Goal: Task Accomplishment & Management: Use online tool/utility

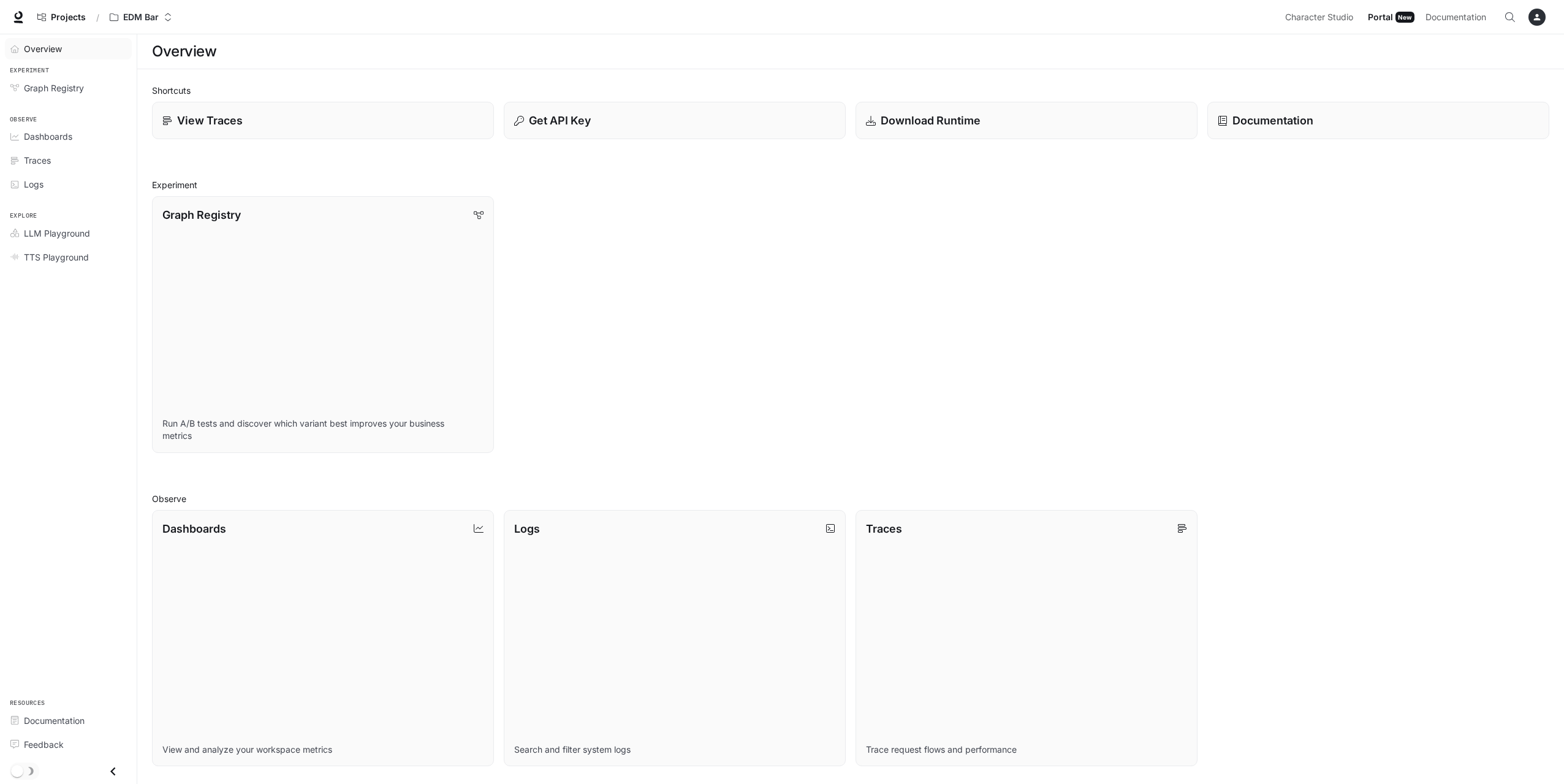
click at [39, 51] on span "Overview" at bounding box center [43, 49] width 38 height 13
click at [1311, 16] on span "Character Studio" at bounding box center [1319, 17] width 68 height 15
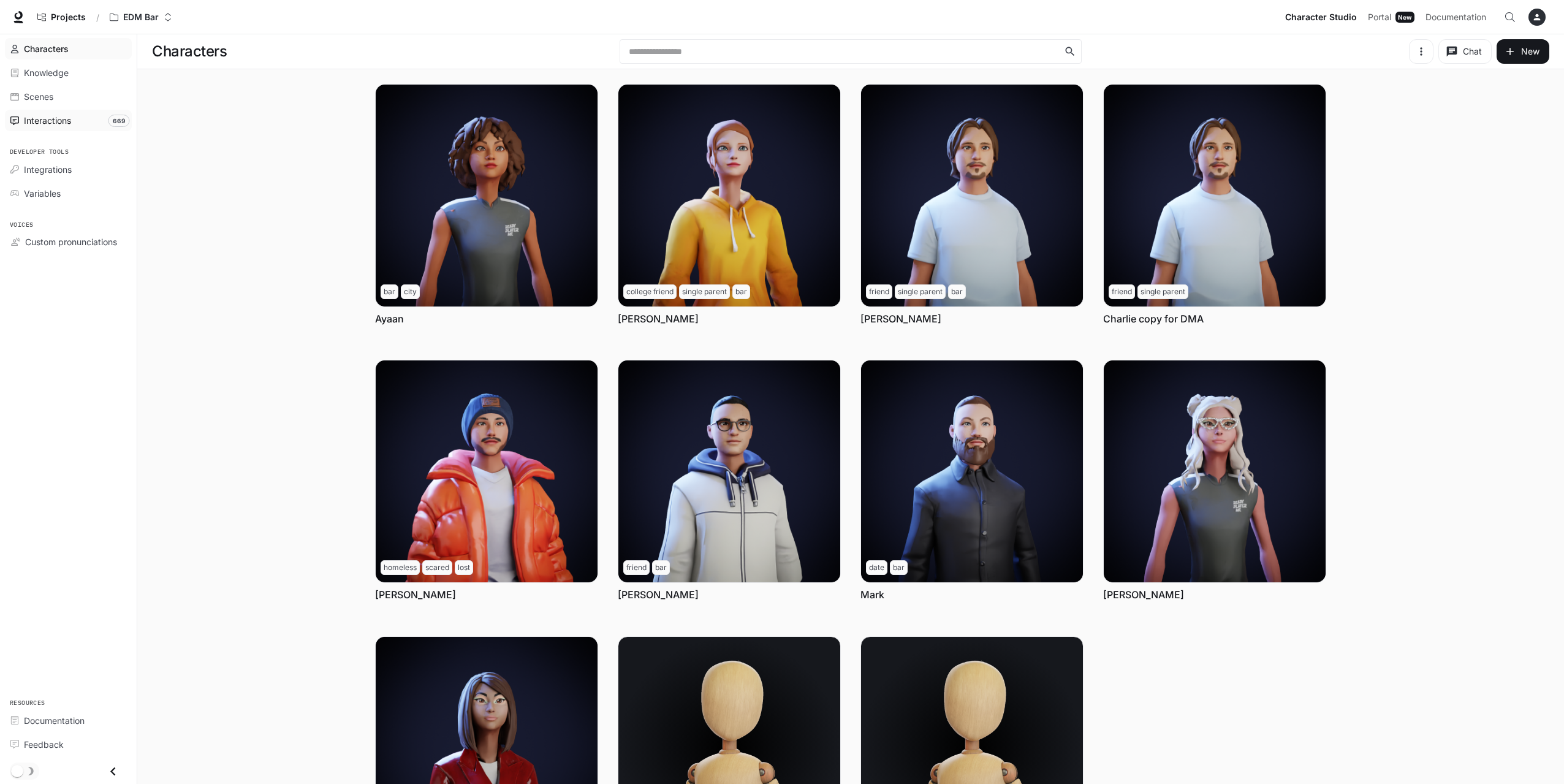
click at [75, 127] on link "Interactions 669" at bounding box center [68, 120] width 127 height 21
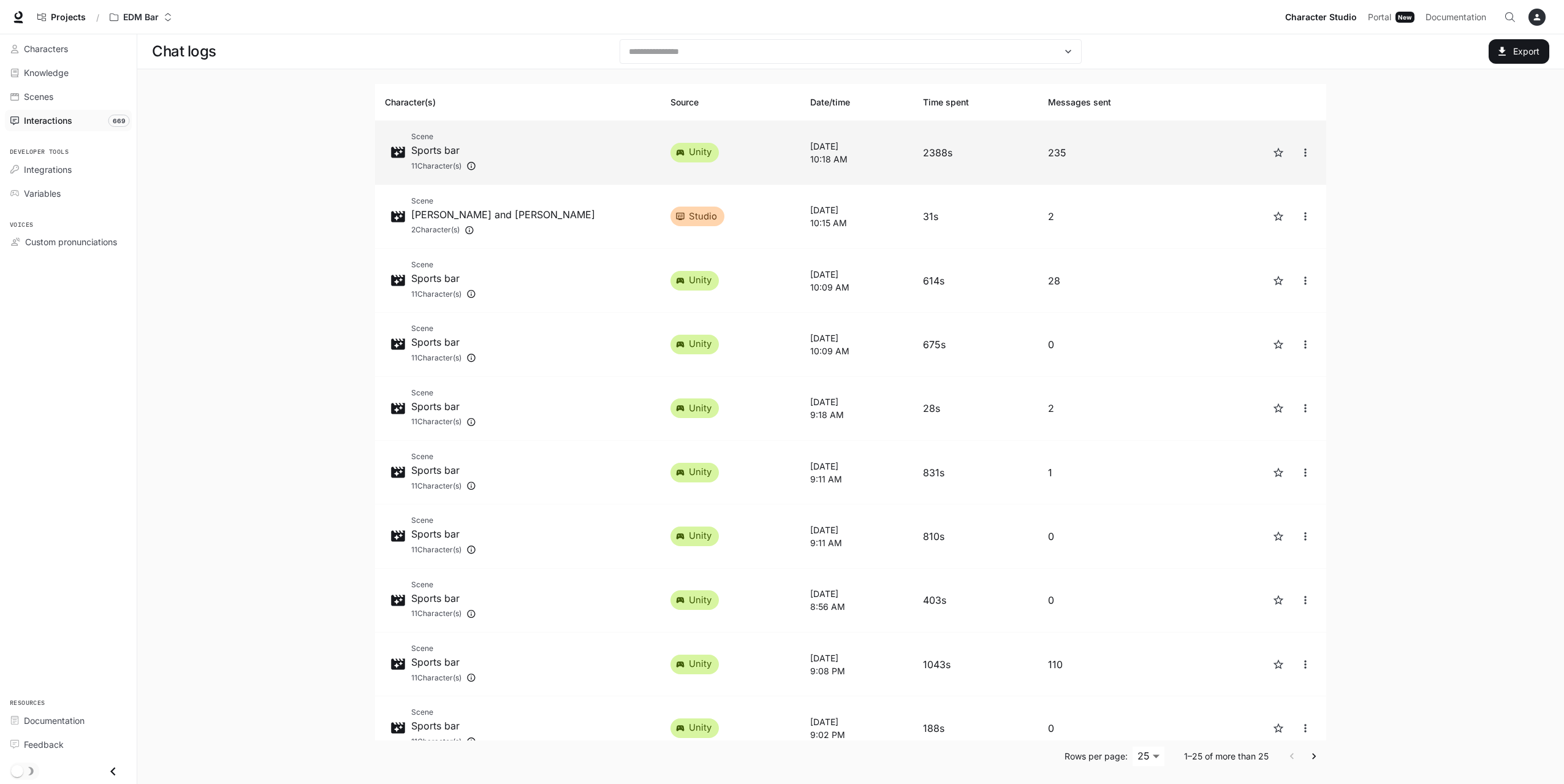
click at [1295, 156] on button "close" at bounding box center [1306, 153] width 22 height 22
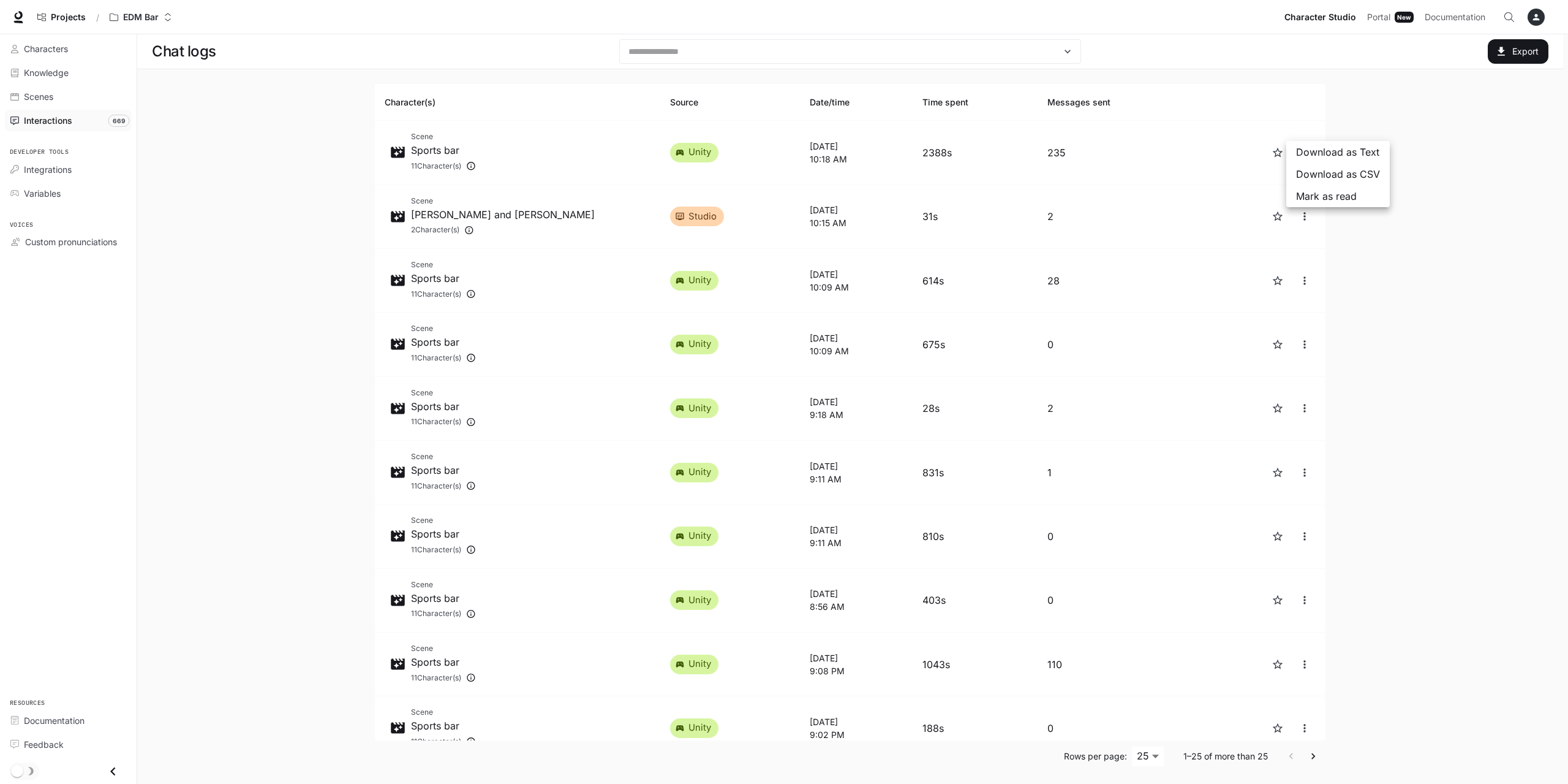
drag, startPoint x: 1305, startPoint y: 177, endPoint x: 1309, endPoint y: 182, distance: 6.4
click at [1305, 177] on span "Download as CSV" at bounding box center [1337, 174] width 84 height 14
